Goal: Transaction & Acquisition: Download file/media

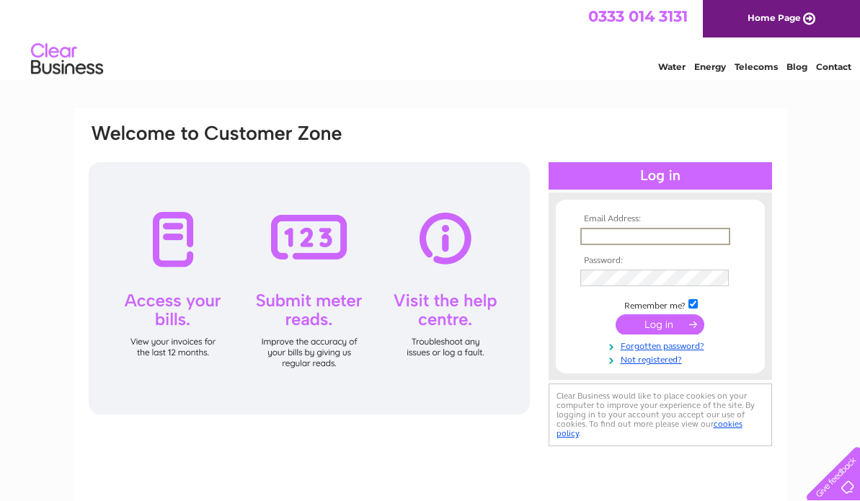
type input "robbo3030@msn.com"
click at [662, 323] on input "submit" at bounding box center [660, 324] width 89 height 20
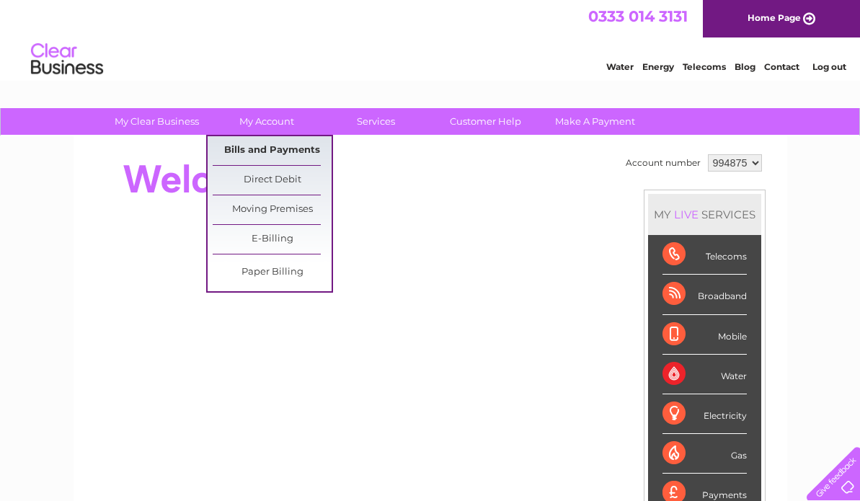
click at [269, 150] on link "Bills and Payments" at bounding box center [272, 150] width 119 height 29
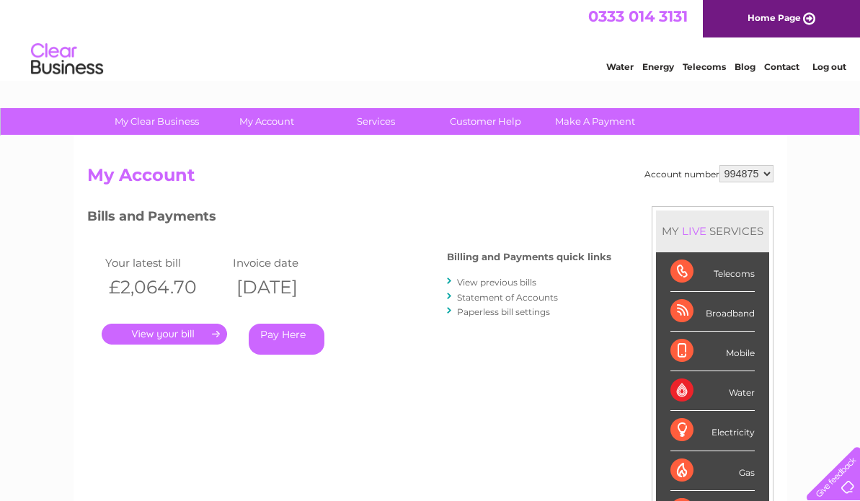
click at [508, 281] on link "View previous bills" at bounding box center [496, 282] width 79 height 11
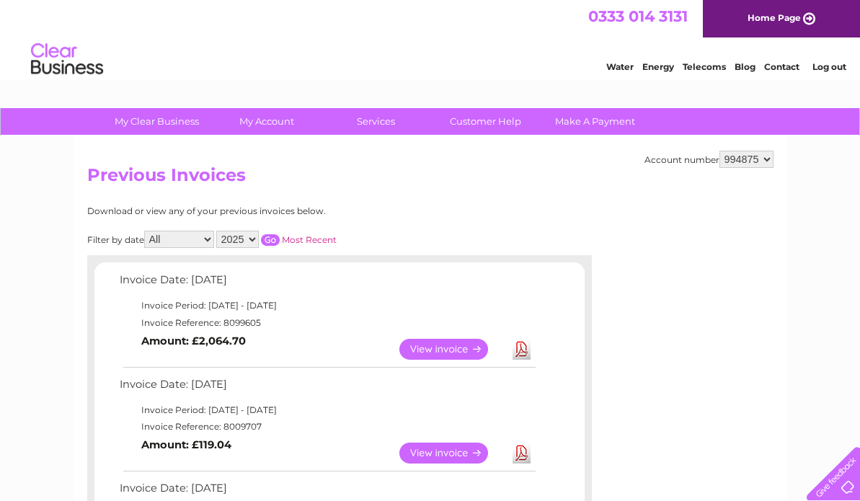
click at [448, 443] on link "View" at bounding box center [452, 453] width 106 height 21
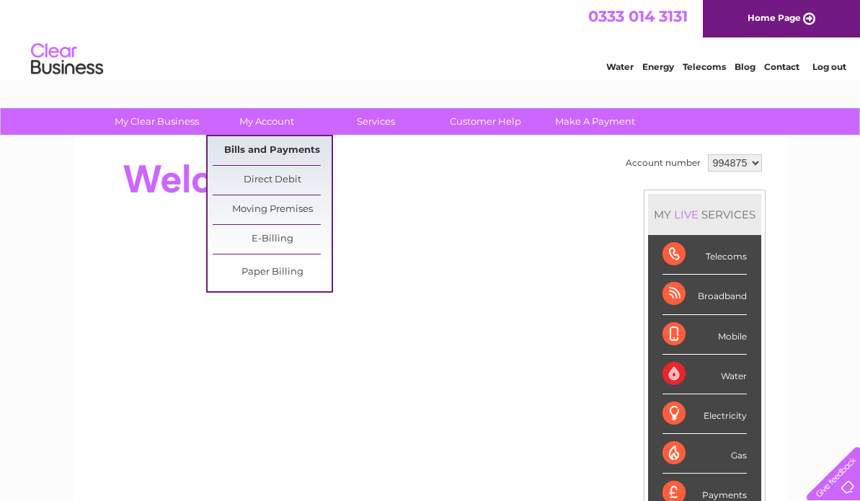
click at [267, 149] on link "Bills and Payments" at bounding box center [272, 150] width 119 height 29
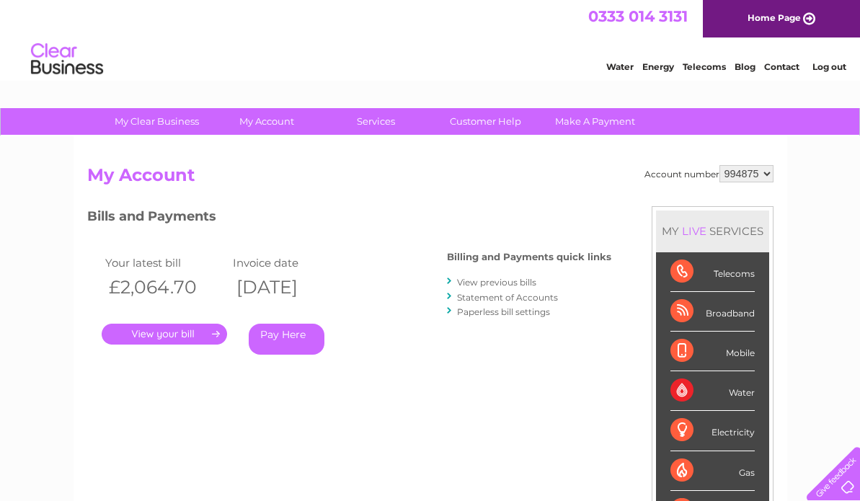
click at [482, 280] on link "View previous bills" at bounding box center [496, 282] width 79 height 11
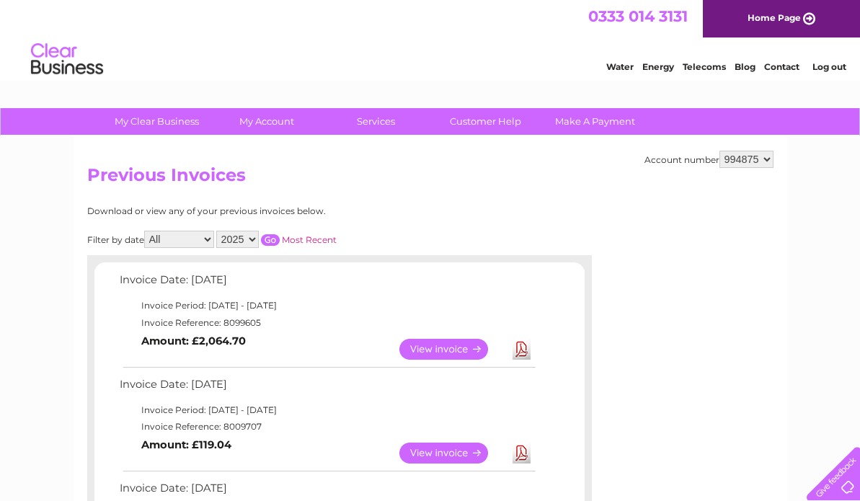
click at [521, 443] on link "Download" at bounding box center [522, 453] width 18 height 21
click at [521, 346] on link "Download" at bounding box center [522, 349] width 18 height 21
